Goal: Information Seeking & Learning: Check status

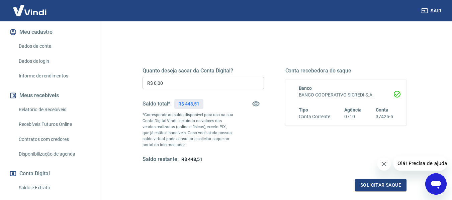
scroll to position [134, 0]
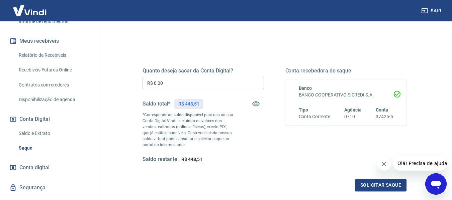
drag, startPoint x: 59, startPoint y: 55, endPoint x: 59, endPoint y: 60, distance: 4.3
click at [59, 55] on link "Relatório de Recebíveis" at bounding box center [54, 55] width 76 height 14
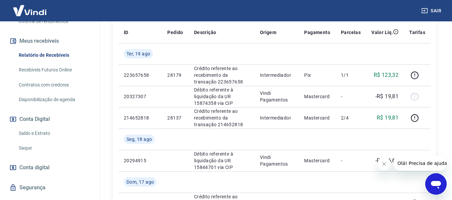
scroll to position [134, 0]
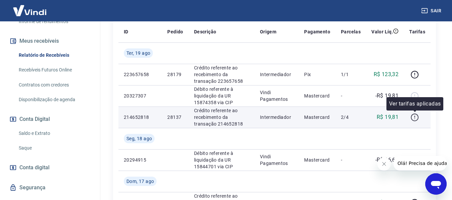
click at [416, 118] on icon "button" at bounding box center [414, 117] width 8 height 8
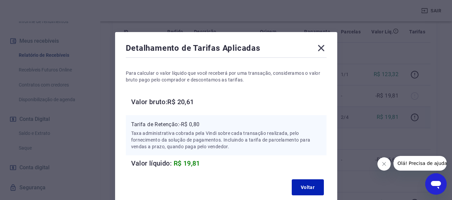
click at [183, 100] on h6 "Valor bruto: R$ 20,61" at bounding box center [228, 102] width 195 height 11
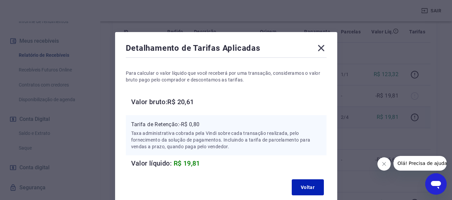
click at [185, 116] on div "Tarifa de Retenção: -R$ 0,80 Taxa administrativa cobrada pela Vindi sobre cada …" at bounding box center [226, 135] width 201 height 40
click at [189, 105] on h6 "Valor bruto: R$ 20,61" at bounding box center [228, 102] width 195 height 11
copy h6 "20,61"
click at [195, 124] on p "Tarifa de Retenção: -R$ 0,80" at bounding box center [226, 125] width 190 height 8
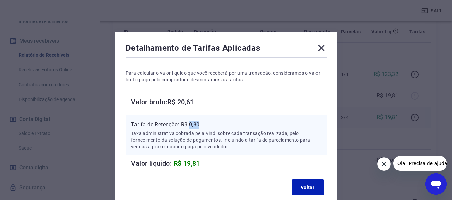
click at [195, 124] on p "Tarifa de Retenção: -R$ 0,80" at bounding box center [226, 125] width 190 height 8
copy p "0,80"
click at [320, 46] on icon at bounding box center [321, 48] width 11 height 11
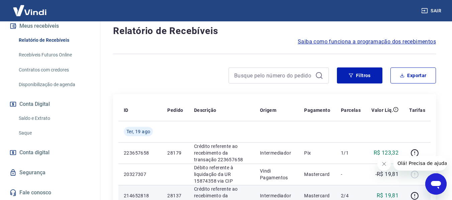
scroll to position [67, 0]
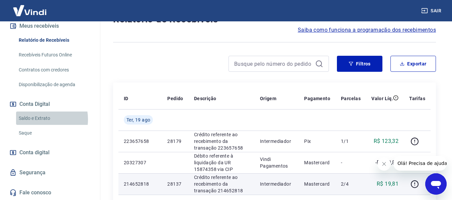
drag, startPoint x: 39, startPoint y: 119, endPoint x: 39, endPoint y: 116, distance: 3.4
click at [39, 119] on link "Saldo e Extrato" at bounding box center [54, 119] width 76 height 14
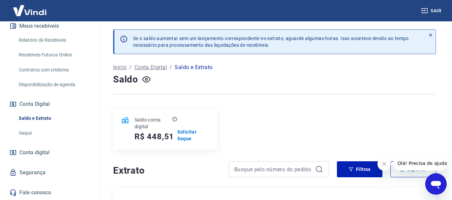
click at [153, 139] on h5 "R$ 448,51" at bounding box center [153, 136] width 39 height 11
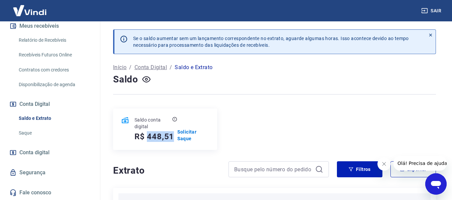
copy h5 "448,51"
